Goal: Find specific page/section: Find specific page/section

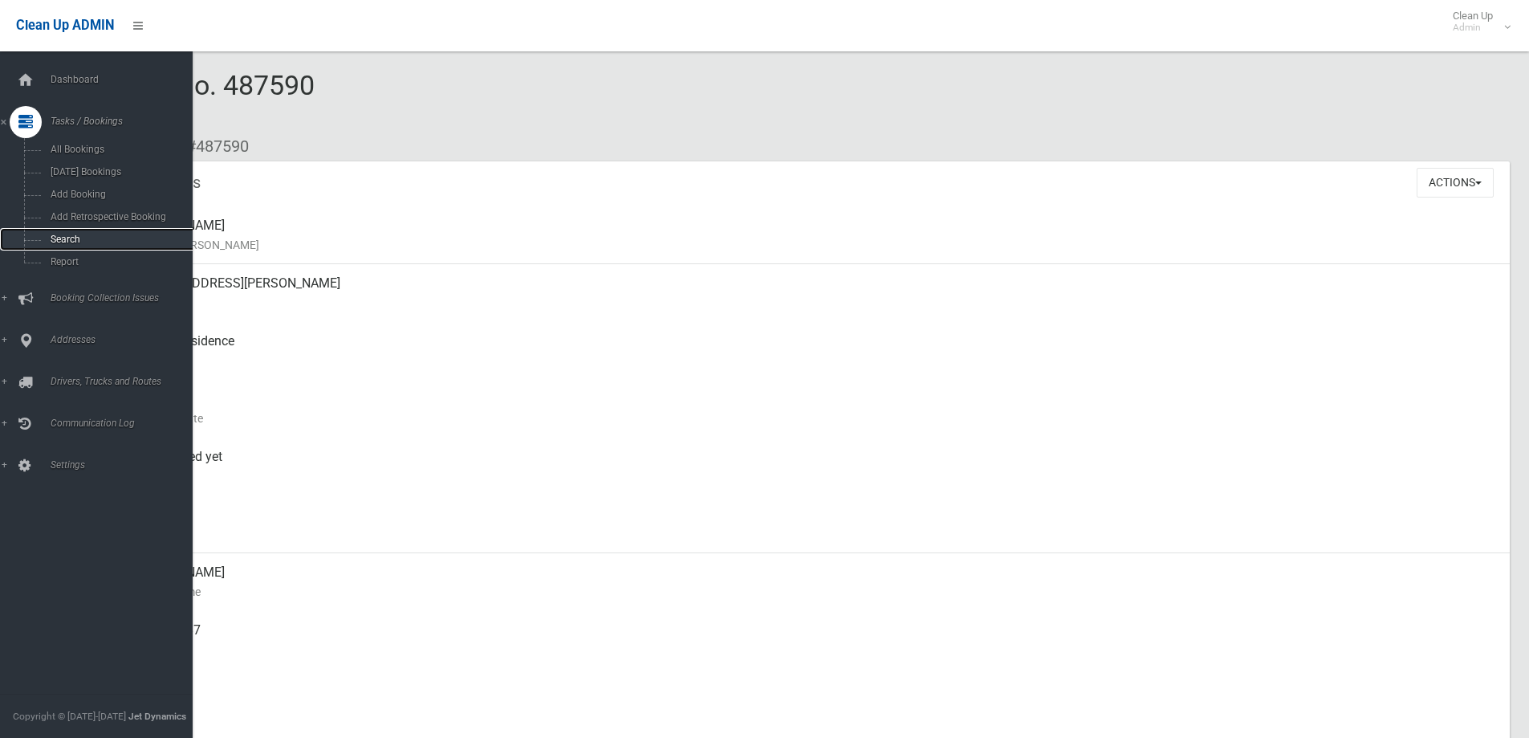
click at [60, 238] on span "Search" at bounding box center [118, 239] width 145 height 11
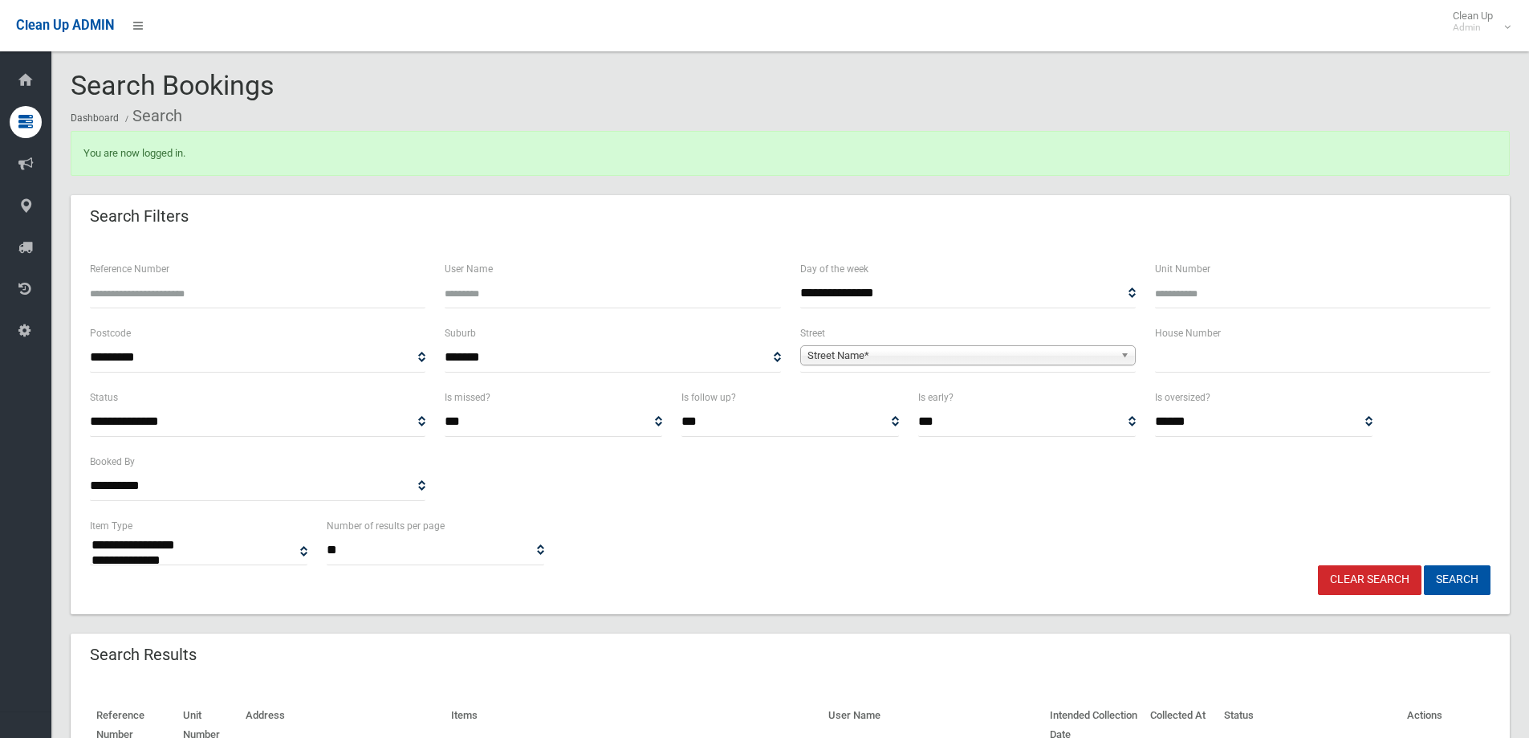
select select
drag, startPoint x: 1320, startPoint y: 384, endPoint x: 1320, endPoint y: 359, distance: 24.9
click at [1320, 376] on div "House Number" at bounding box center [1323, 356] width 355 height 64
click at [1320, 359] on input "text" at bounding box center [1323, 358] width 336 height 30
click at [1241, 362] on input "text" at bounding box center [1323, 358] width 336 height 30
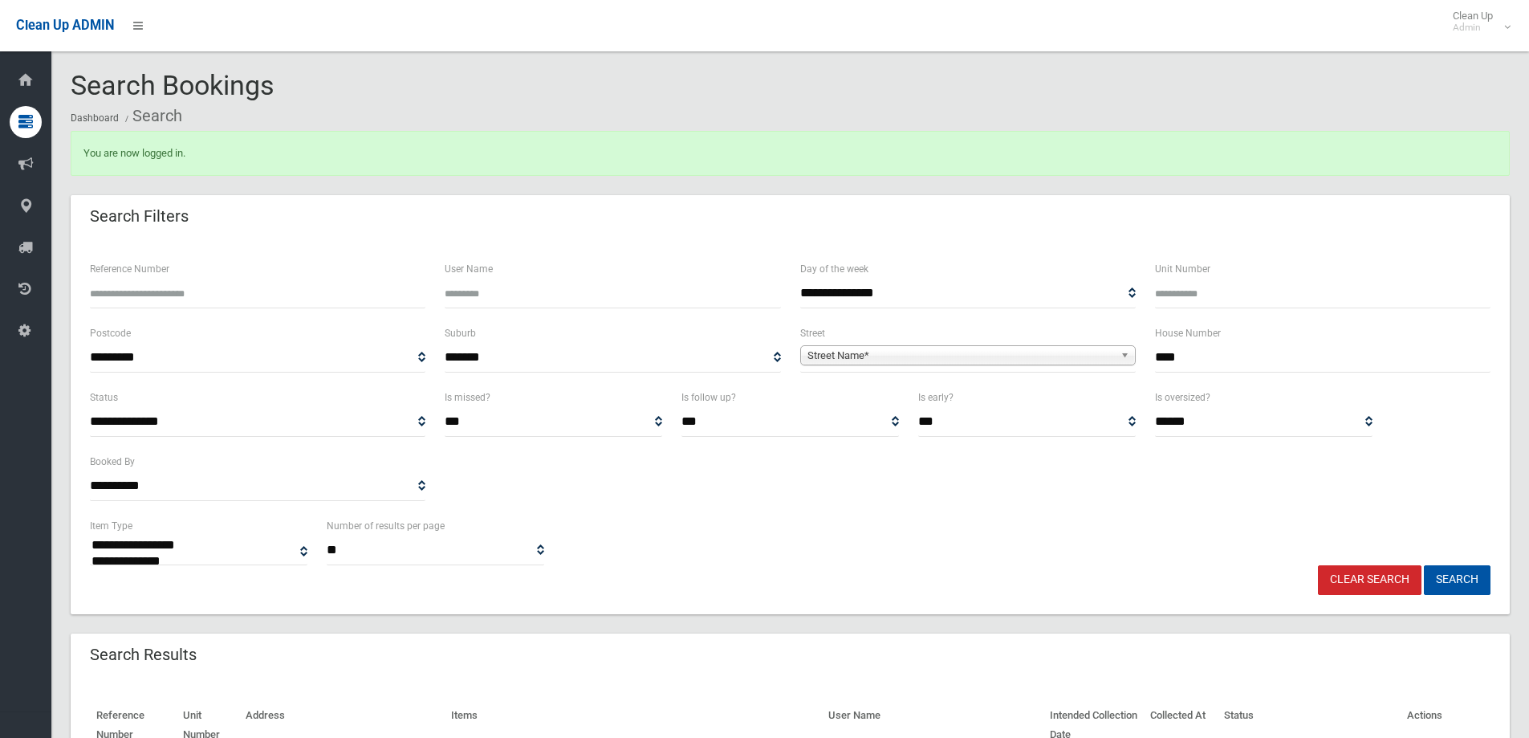
type input "****"
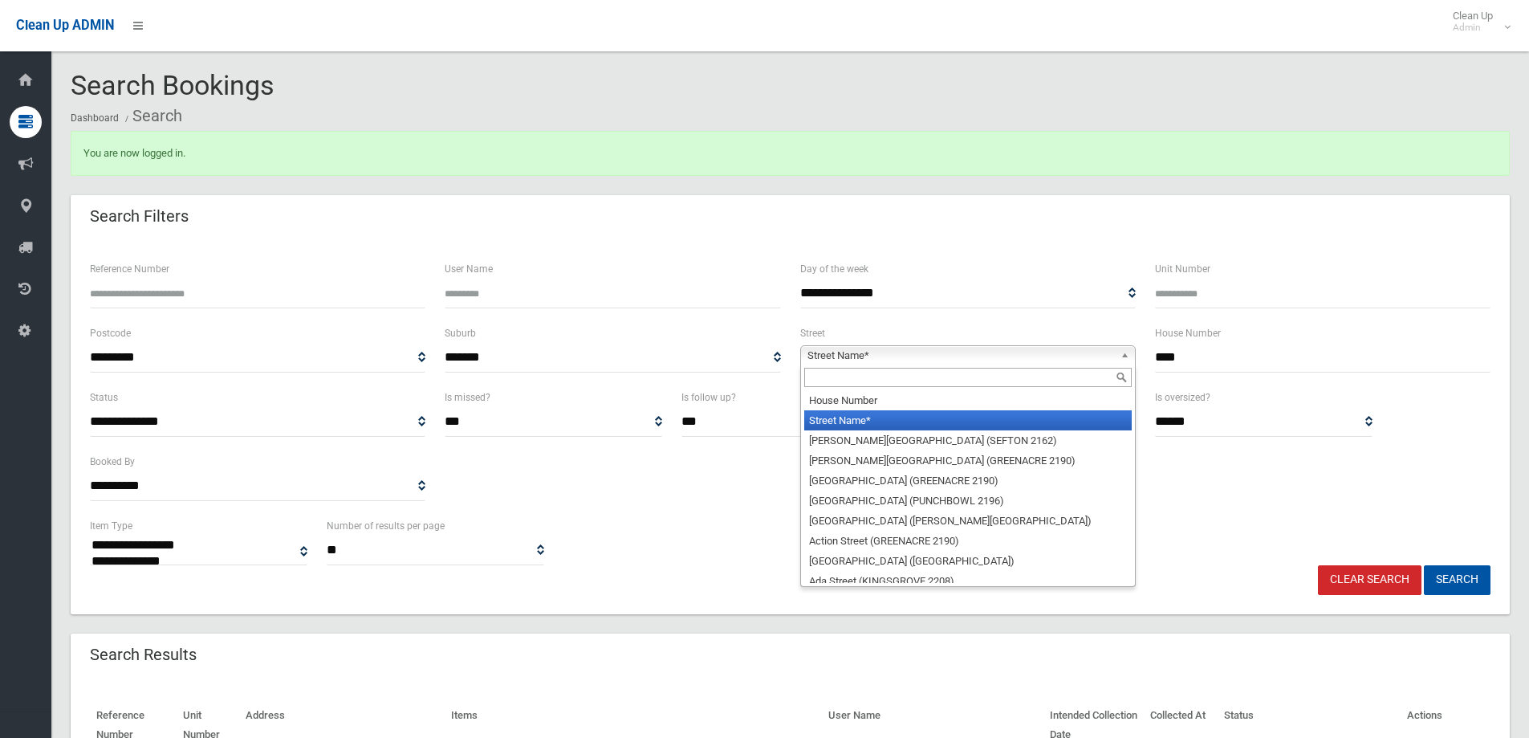
click at [1032, 361] on span "Street Name*" at bounding box center [961, 355] width 307 height 19
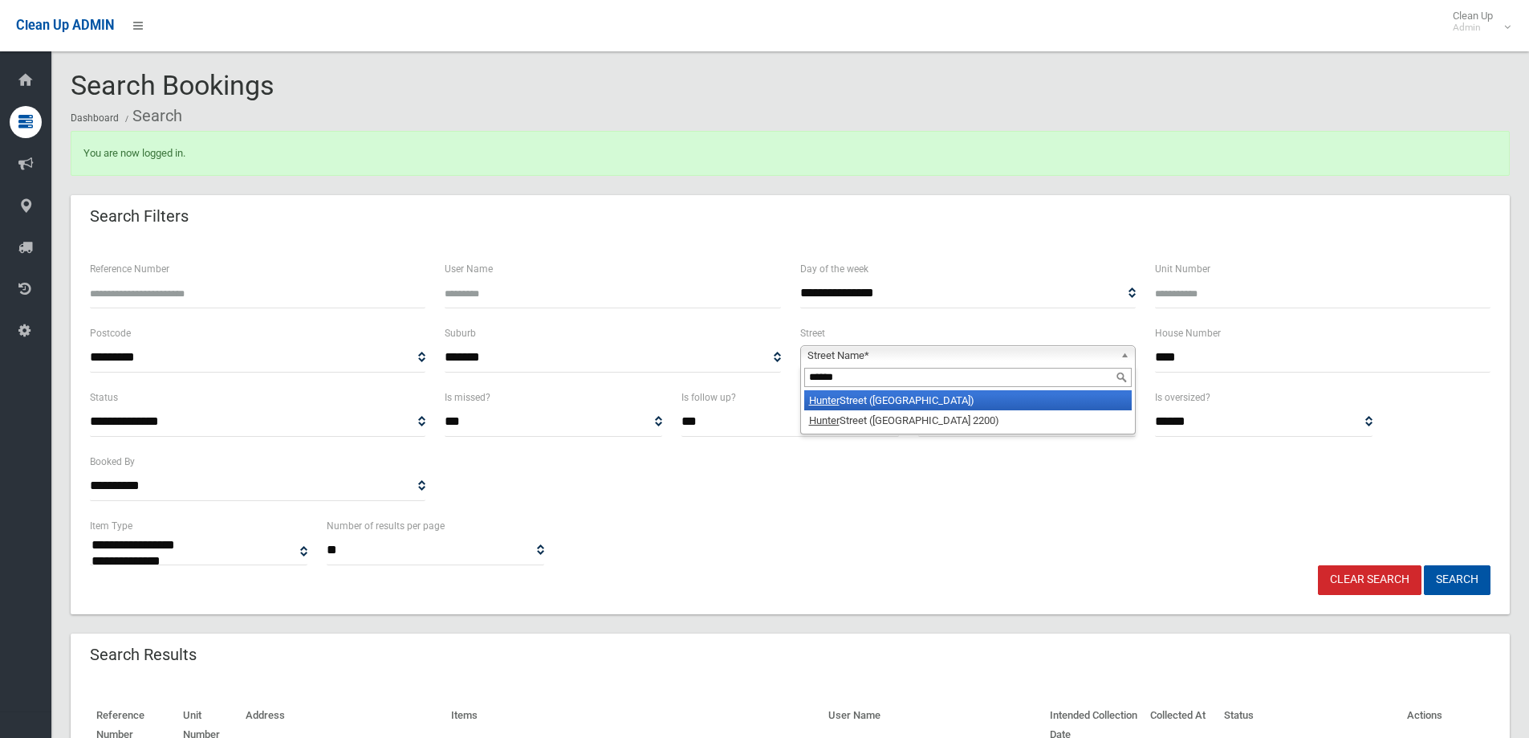
type input "******"
click at [1013, 393] on li "Hunter Street (RIVERWOOD 2210)" at bounding box center [968, 400] width 328 height 20
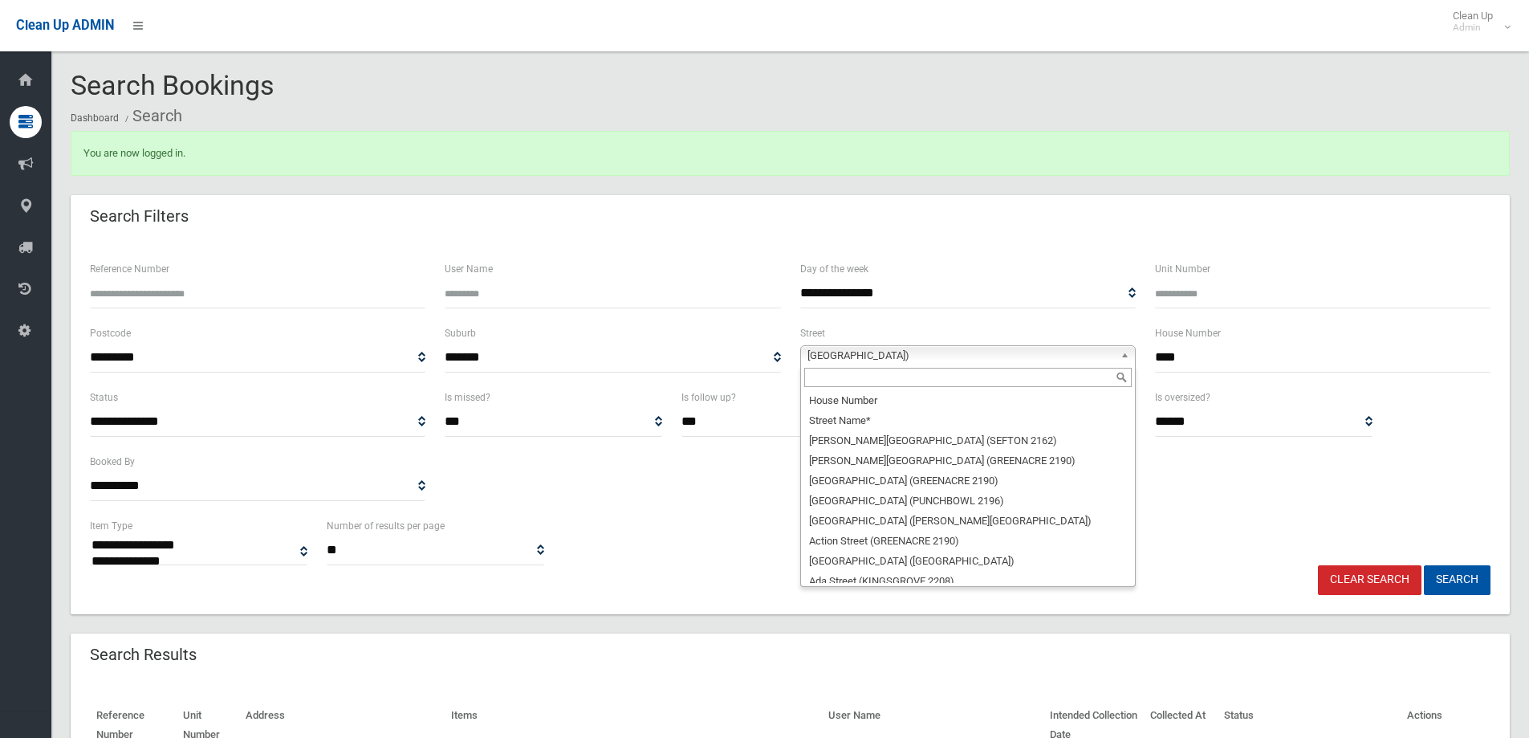
click at [1053, 360] on span "Hunter Street (RIVERWOOD 2210)" at bounding box center [961, 355] width 307 height 19
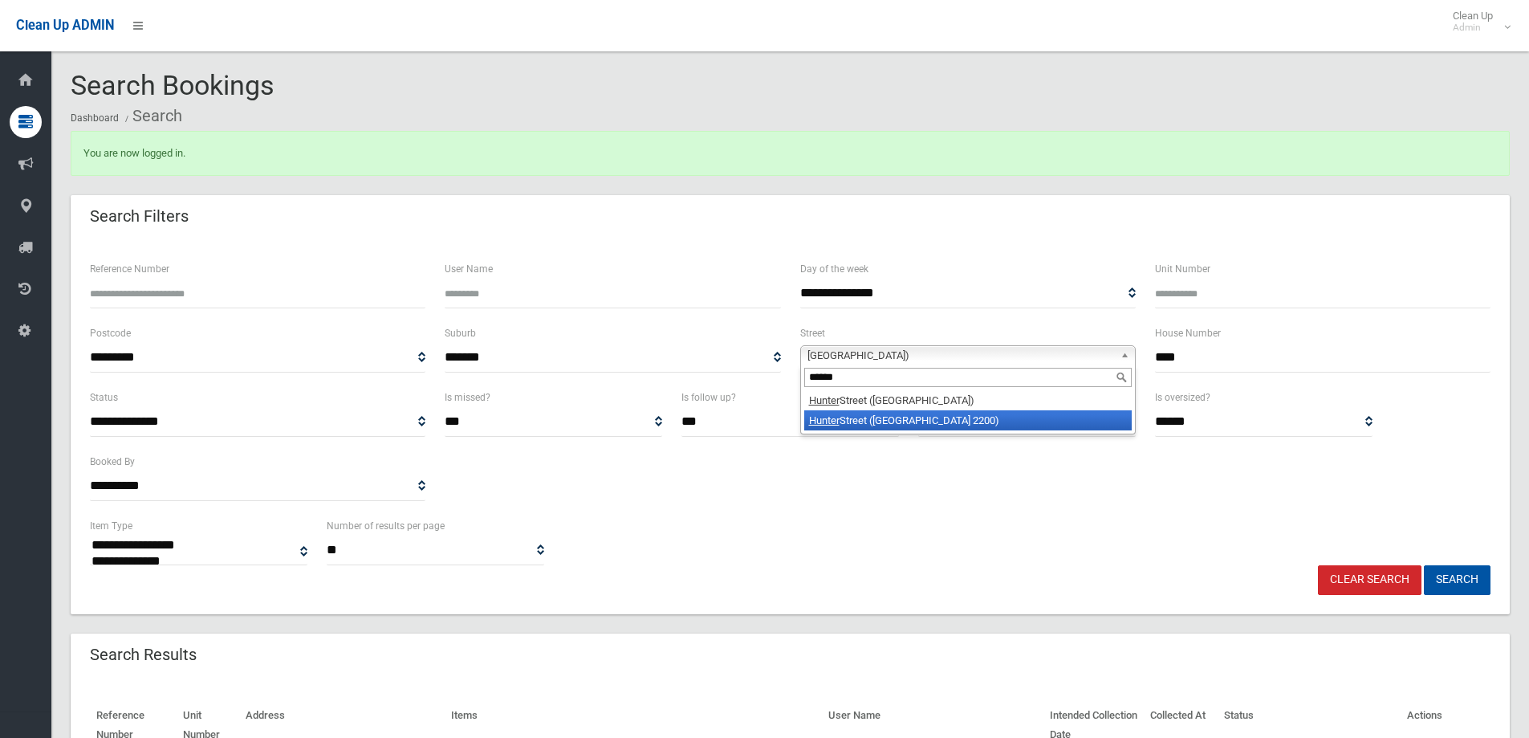
type input "******"
click at [926, 423] on li "Hunter Street (CONDELL PARK 2200)" at bounding box center [968, 420] width 328 height 20
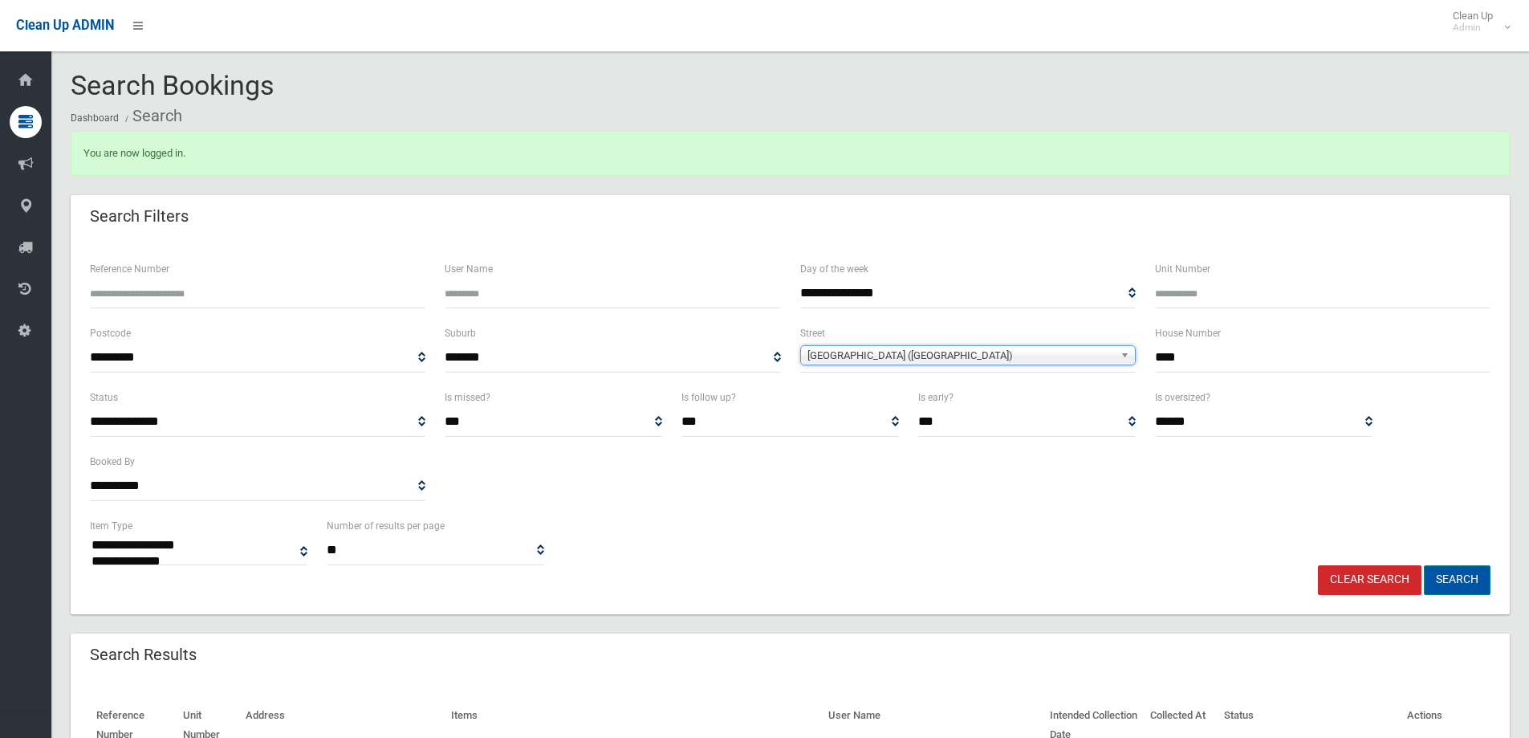
click at [1463, 578] on button "Search" at bounding box center [1457, 580] width 67 height 30
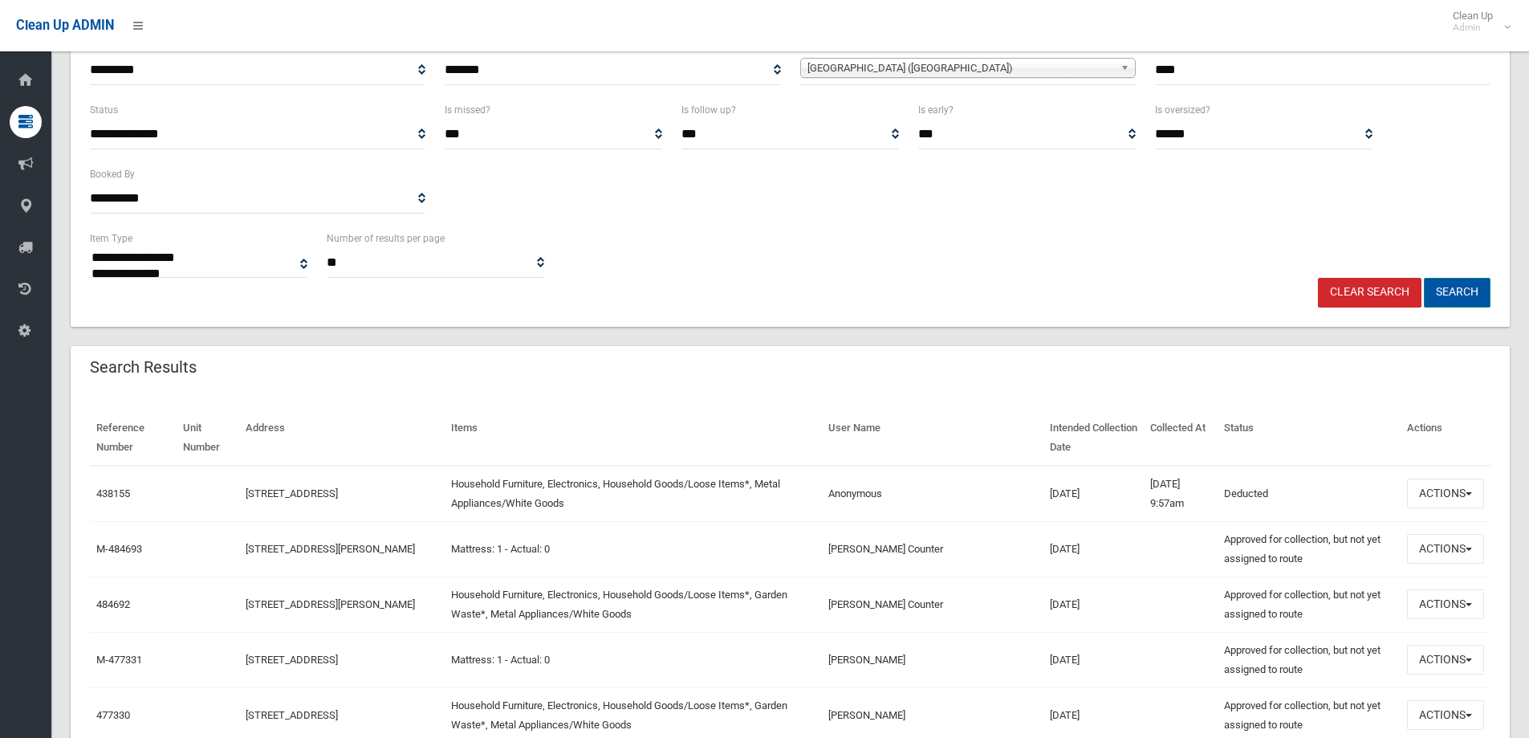
scroll to position [321, 0]
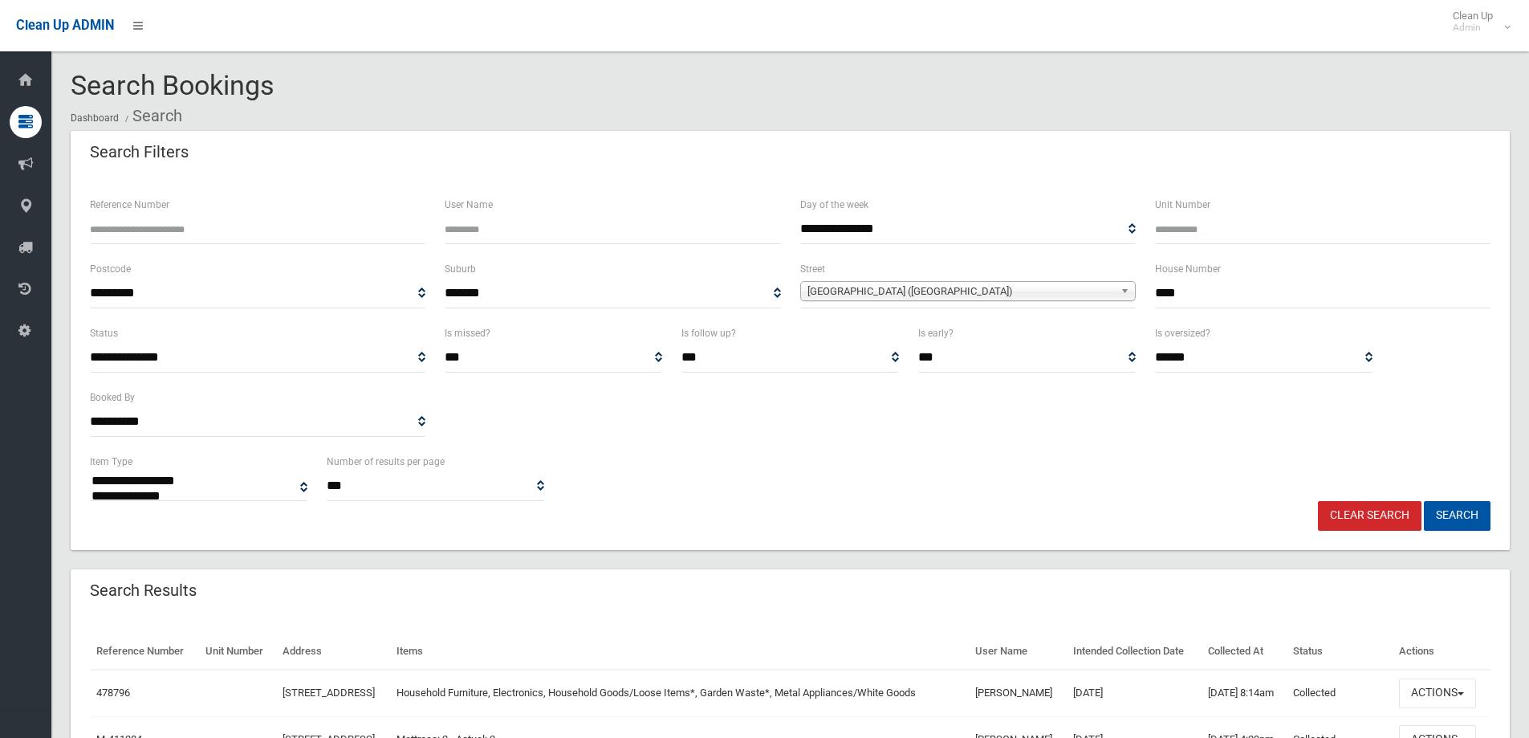
select select
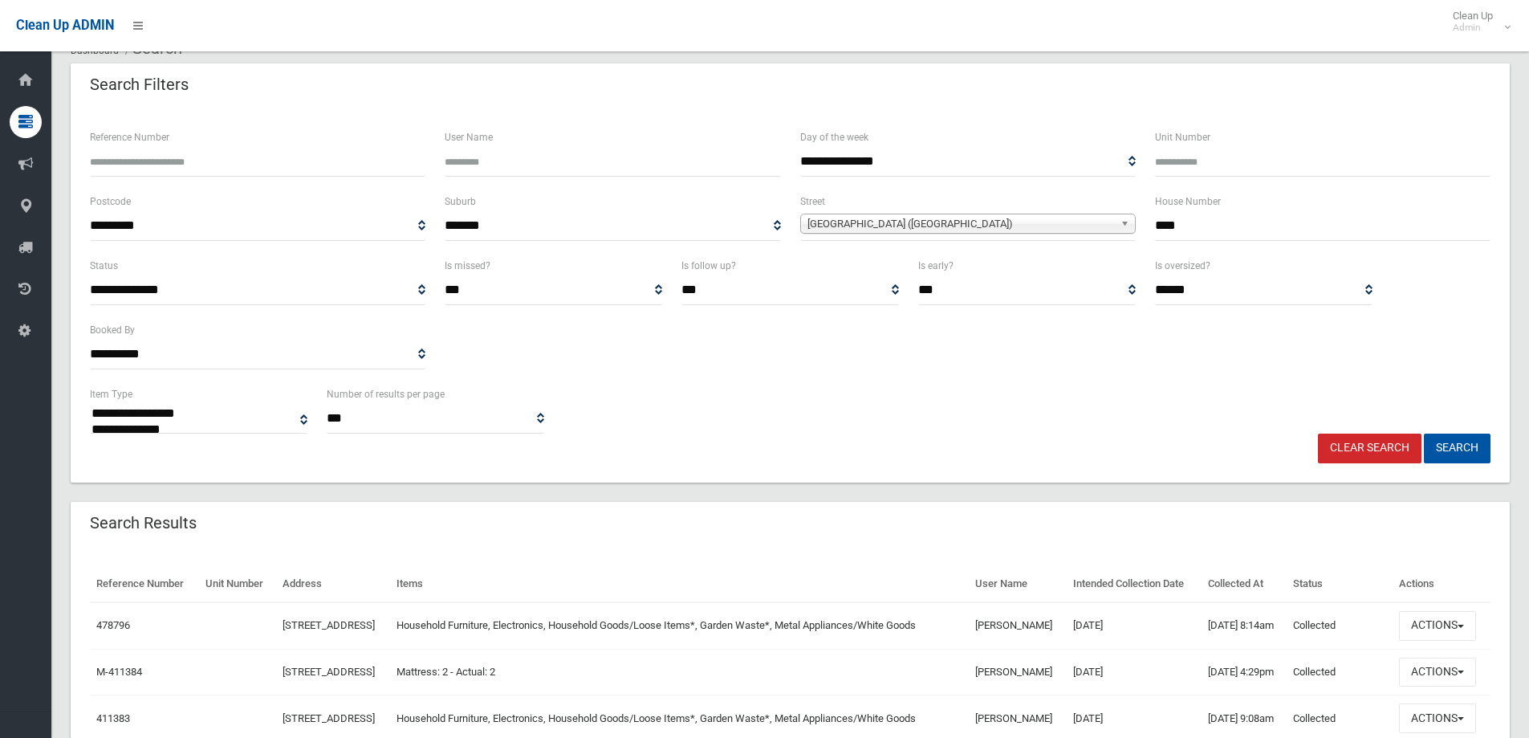
scroll to position [161, 0]
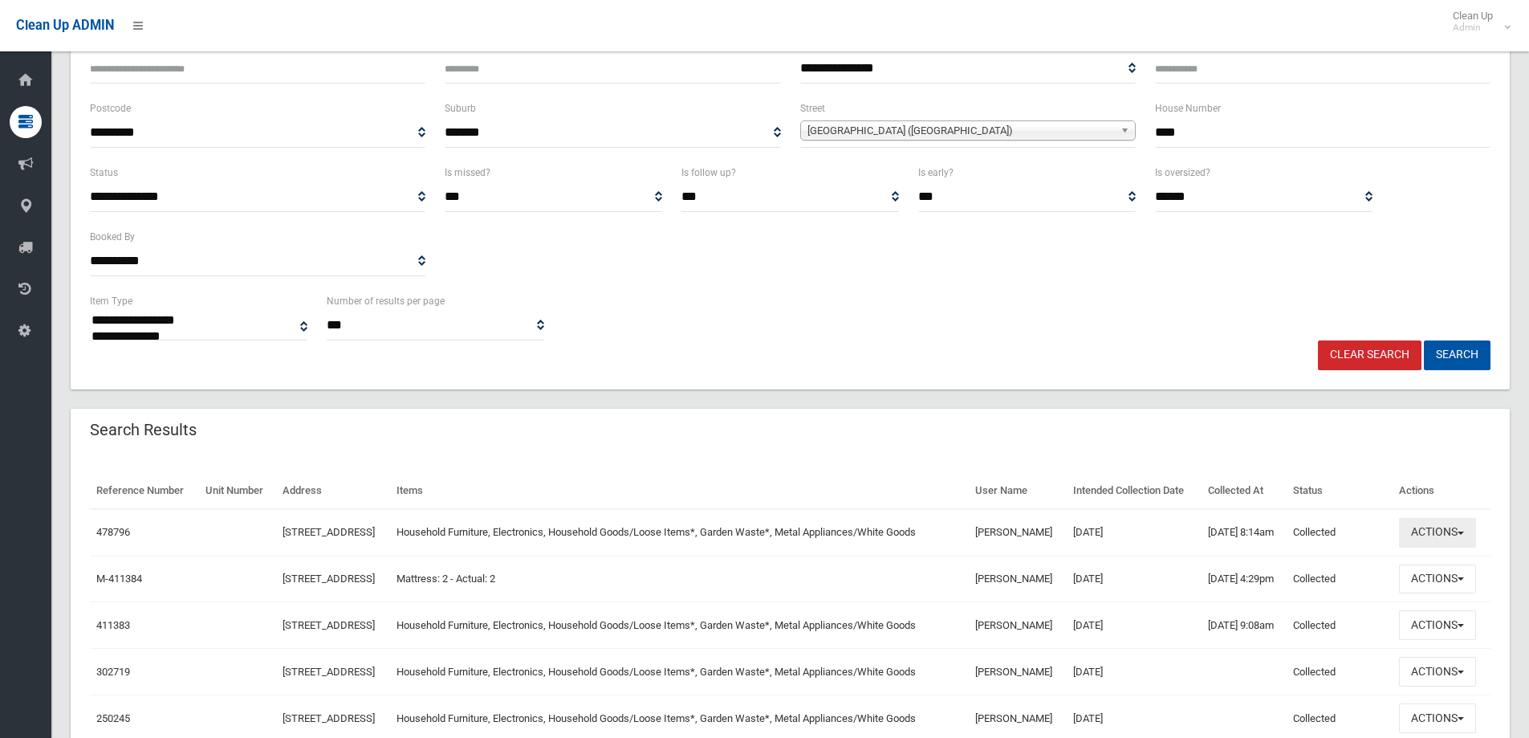
click at [1469, 548] on button "Actions" at bounding box center [1437, 533] width 77 height 30
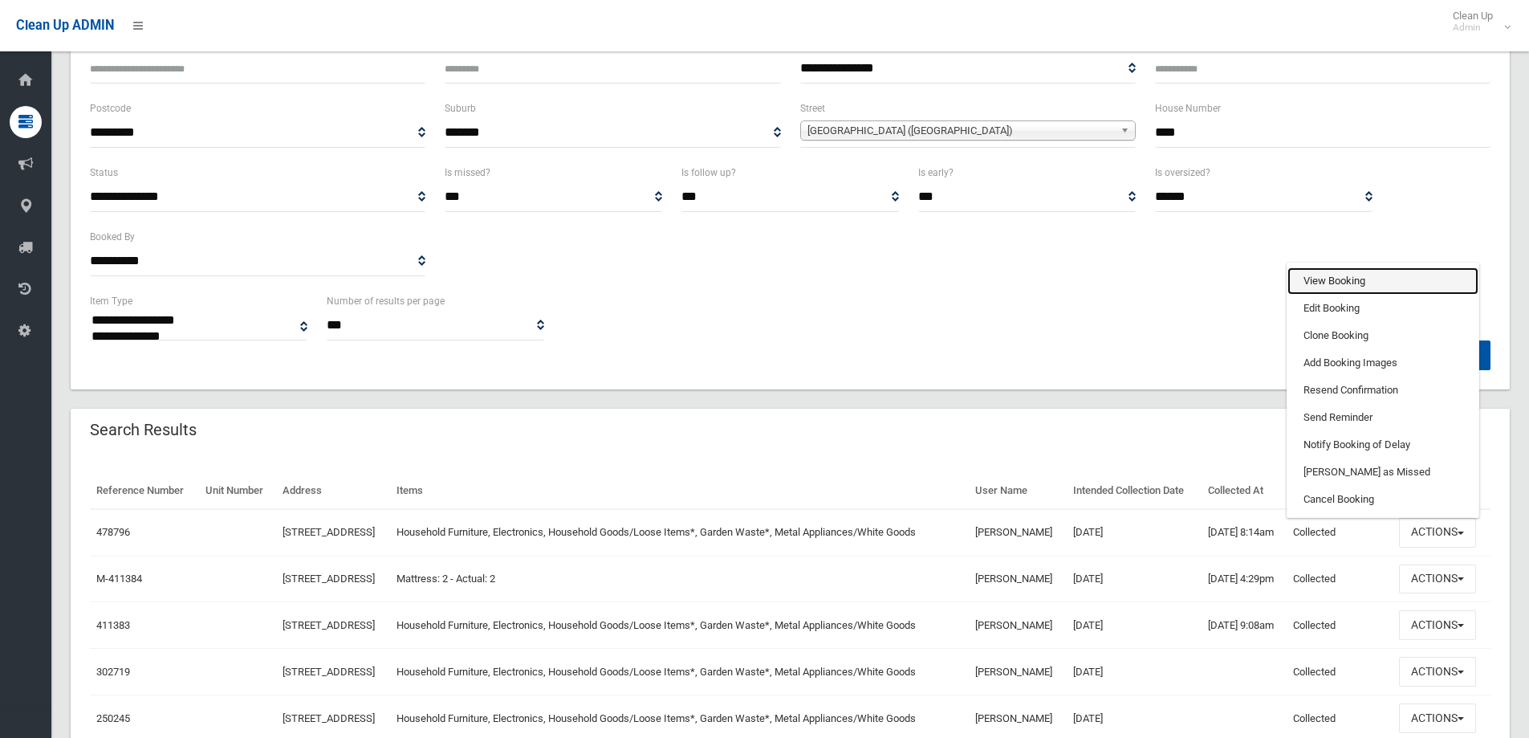
click at [1341, 295] on link "View Booking" at bounding box center [1383, 280] width 191 height 27
